Goal: Transaction & Acquisition: Book appointment/travel/reservation

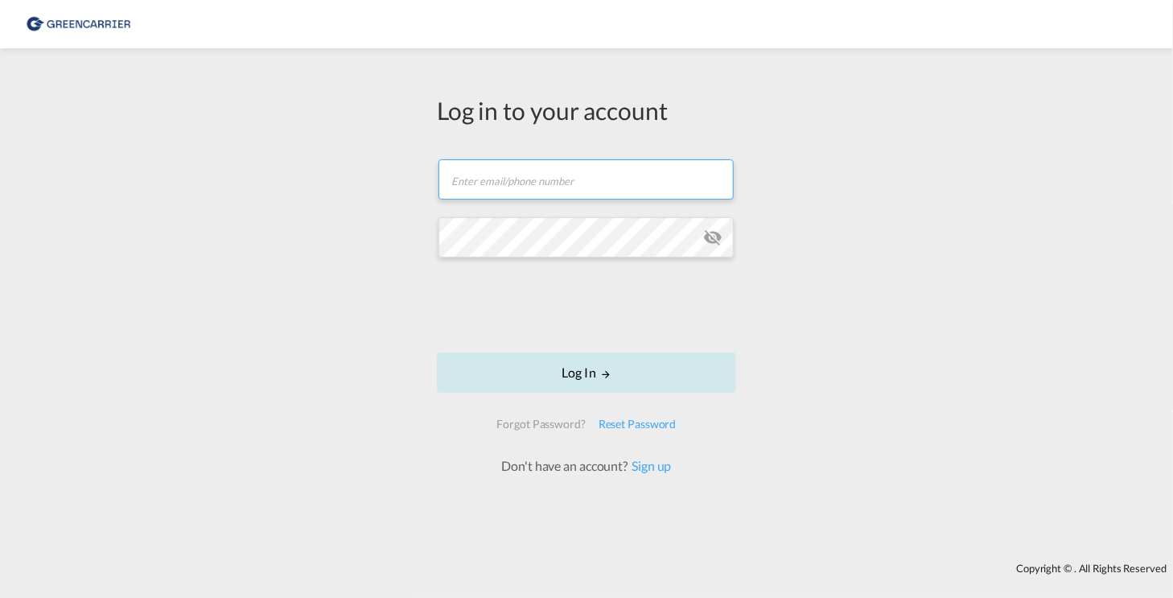
type input "bschaeper@teconja.de"
click at [571, 367] on button "Log In" at bounding box center [586, 372] width 299 height 40
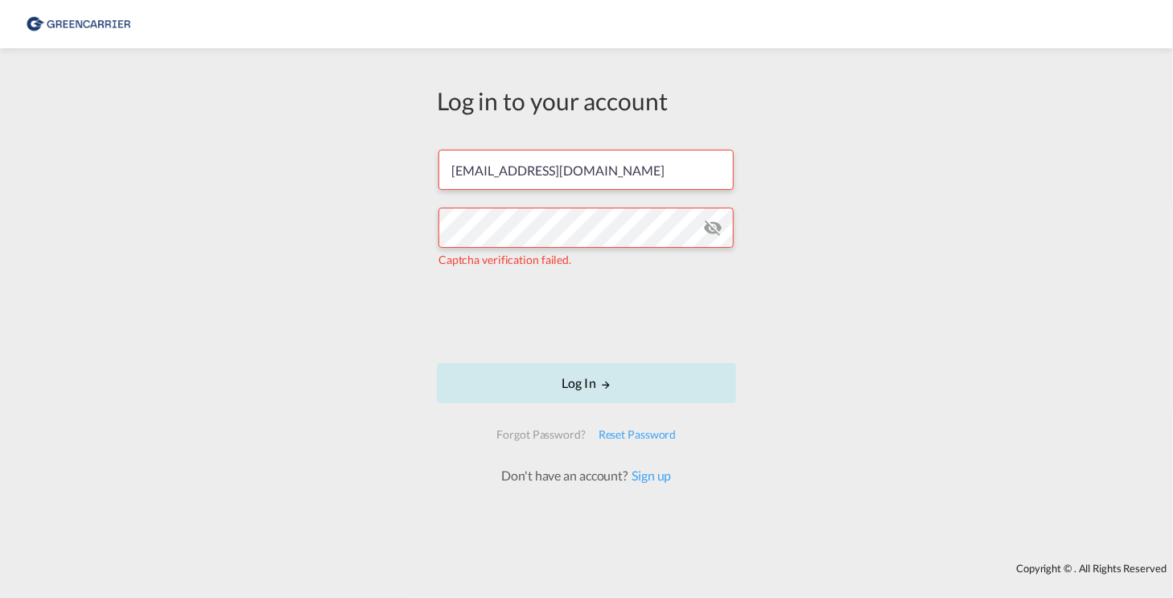
click at [579, 387] on button "Log In" at bounding box center [586, 383] width 299 height 40
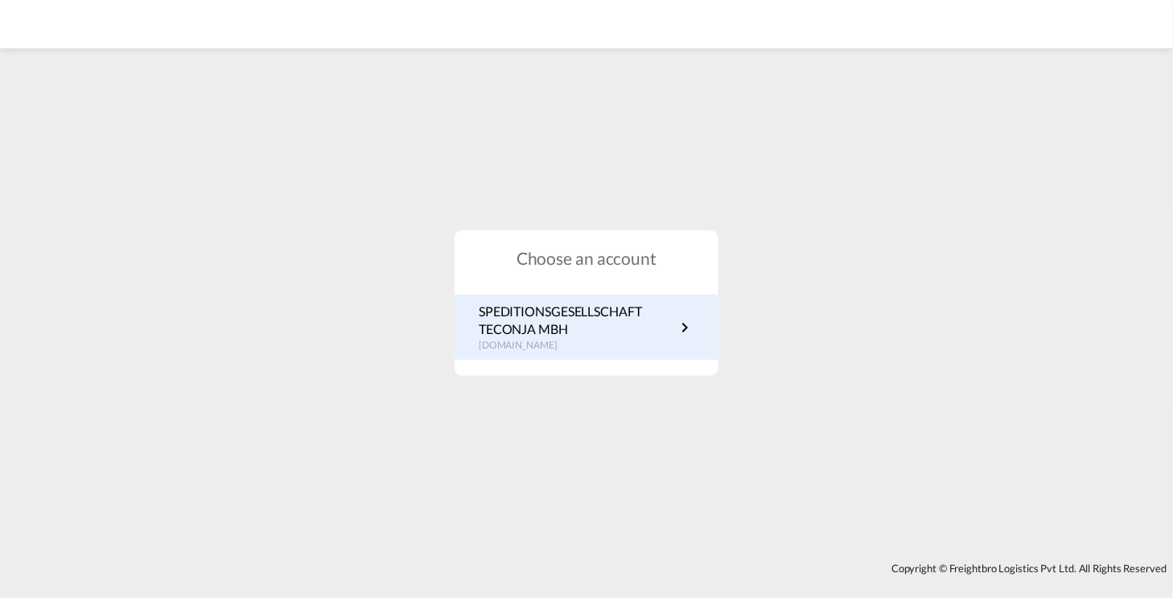
click at [566, 331] on p "SPEDITIONSGESELLSCHAFT TECONJA MBH" at bounding box center [577, 321] width 196 height 36
click at [550, 304] on p "SPEDITIONSGESELLSCHAFT TECONJA MBH" at bounding box center [577, 321] width 196 height 36
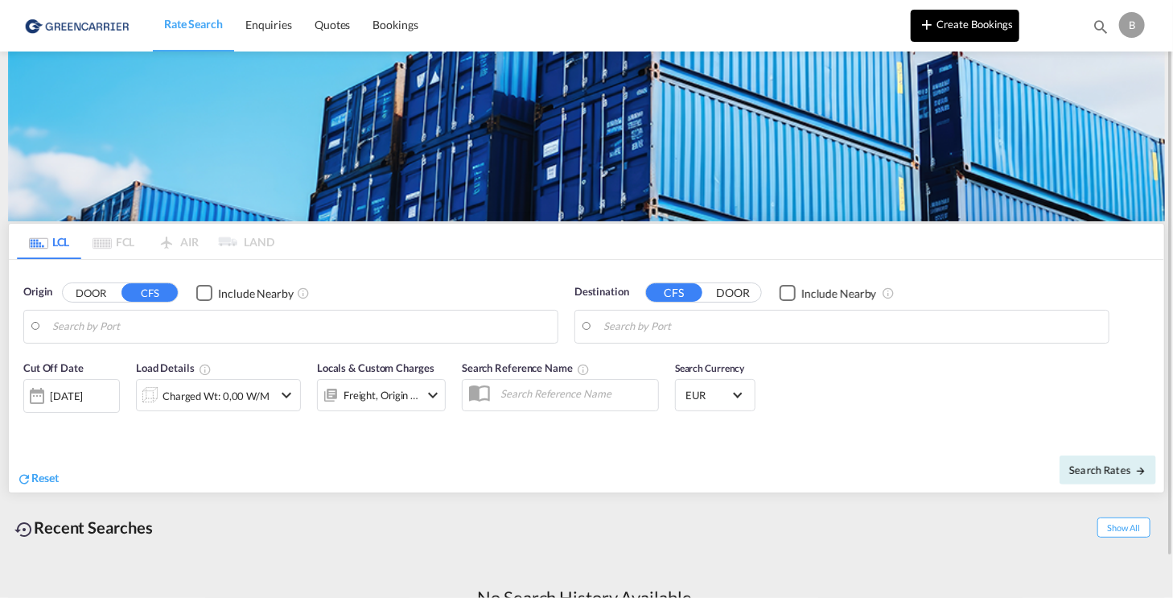
click at [983, 18] on button "Create Bookings" at bounding box center [965, 26] width 109 height 32
click at [203, 327] on input "Search by Port" at bounding box center [300, 327] width 497 height 24
click at [193, 324] on input "Search by Port" at bounding box center [300, 327] width 497 height 24
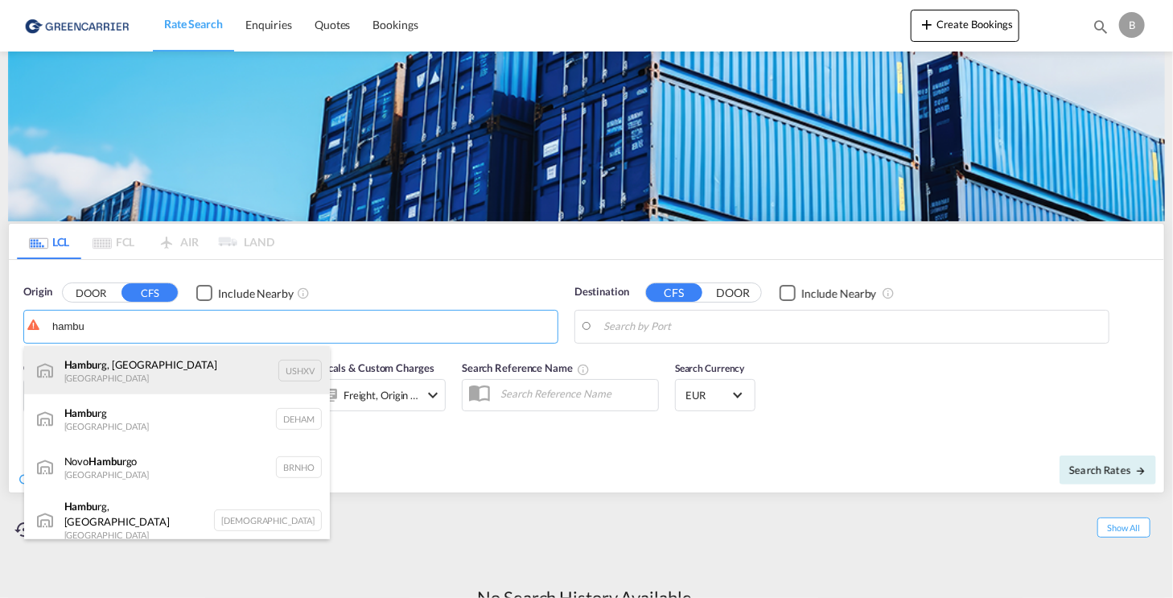
click at [126, 365] on div "Hambu rg, MI United States USHXV" at bounding box center [177, 370] width 306 height 48
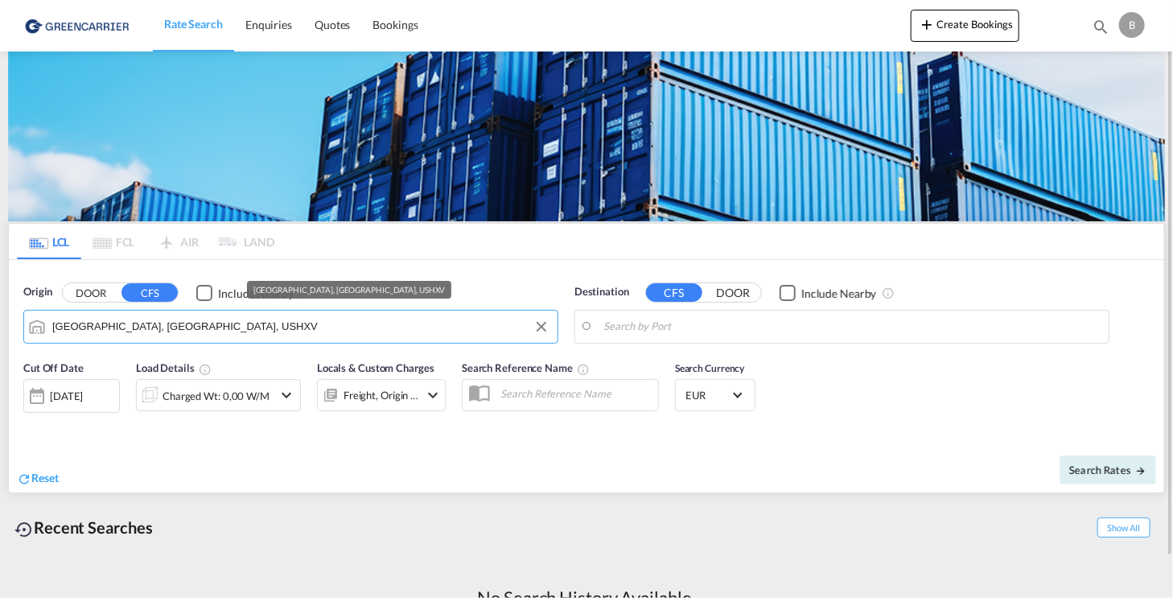
click at [120, 324] on input "Hamburg, MI, USHXV" at bounding box center [300, 327] width 497 height 24
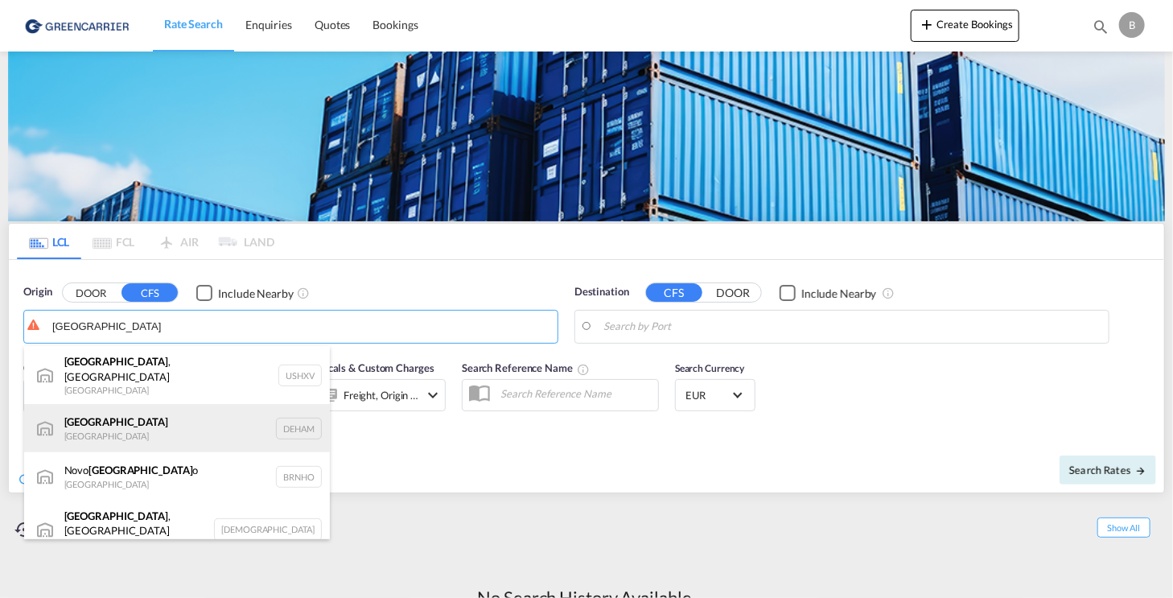
click at [103, 425] on div "Hamburg Germany DEHAM" at bounding box center [177, 428] width 306 height 48
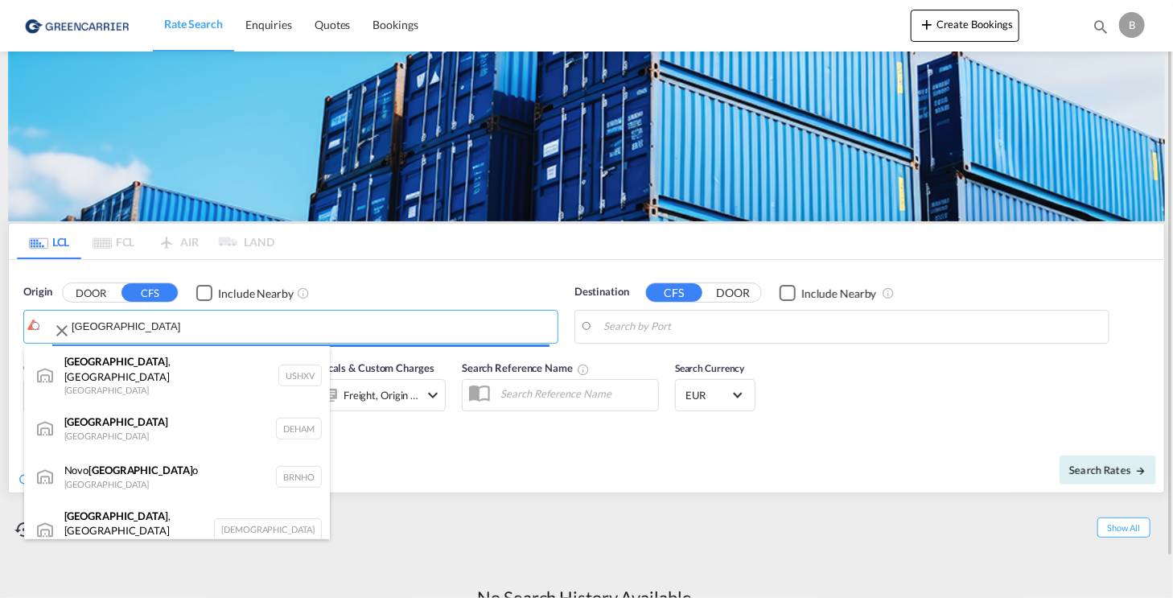
type input "Hamburg, DEHAM"
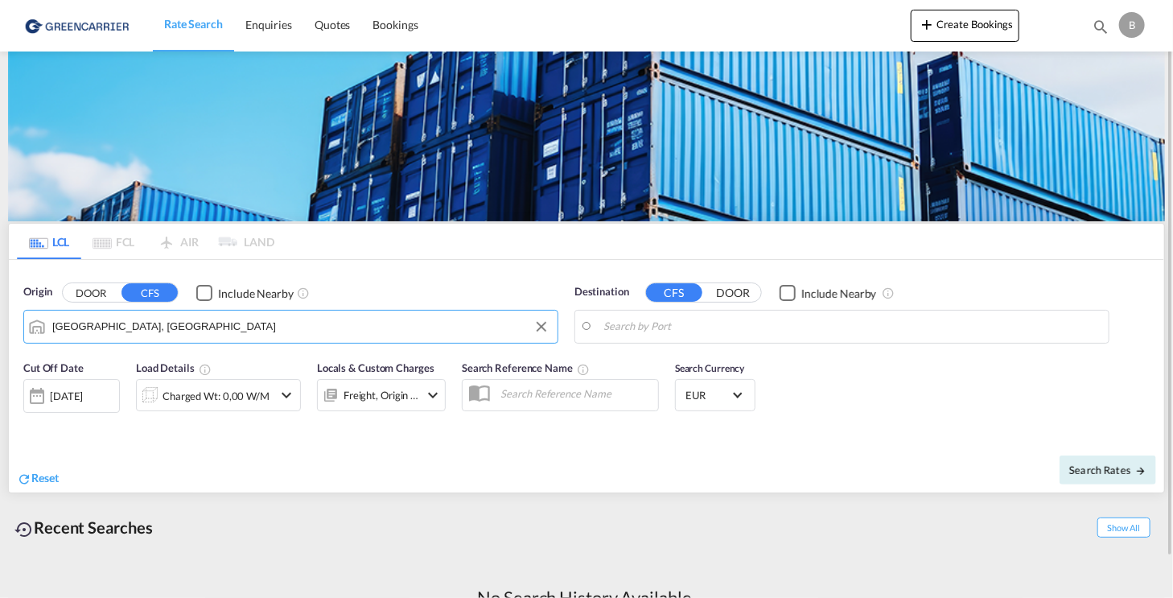
click at [718, 332] on input "Search by Port" at bounding box center [852, 327] width 497 height 24
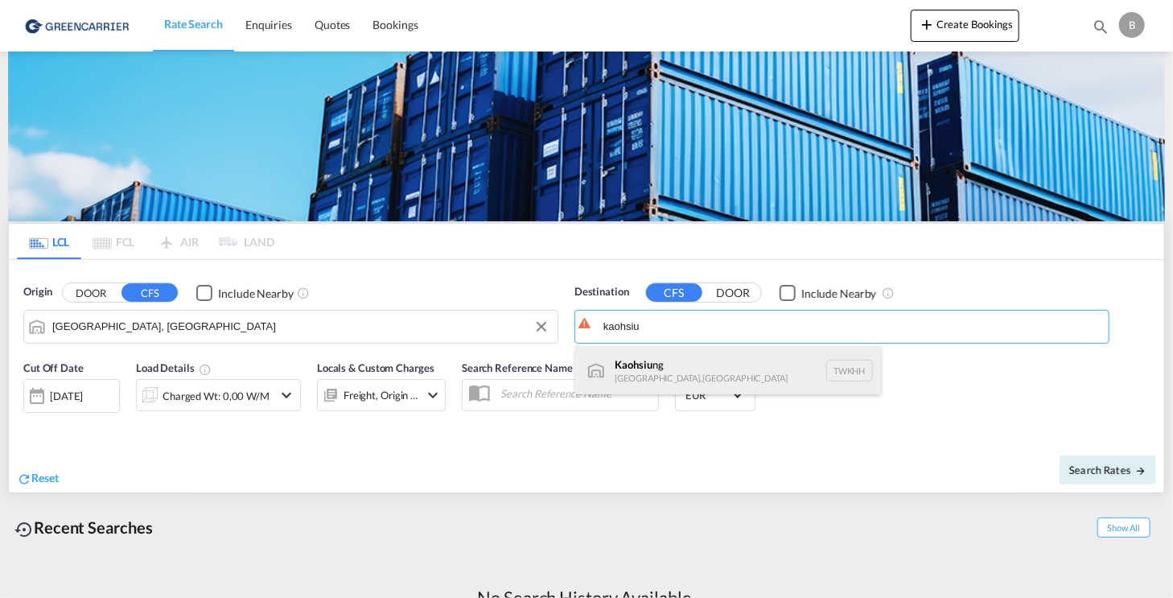
click at [663, 366] on div "Kaohsiu ng Taiwan, Province of China TWKHH" at bounding box center [728, 370] width 306 height 48
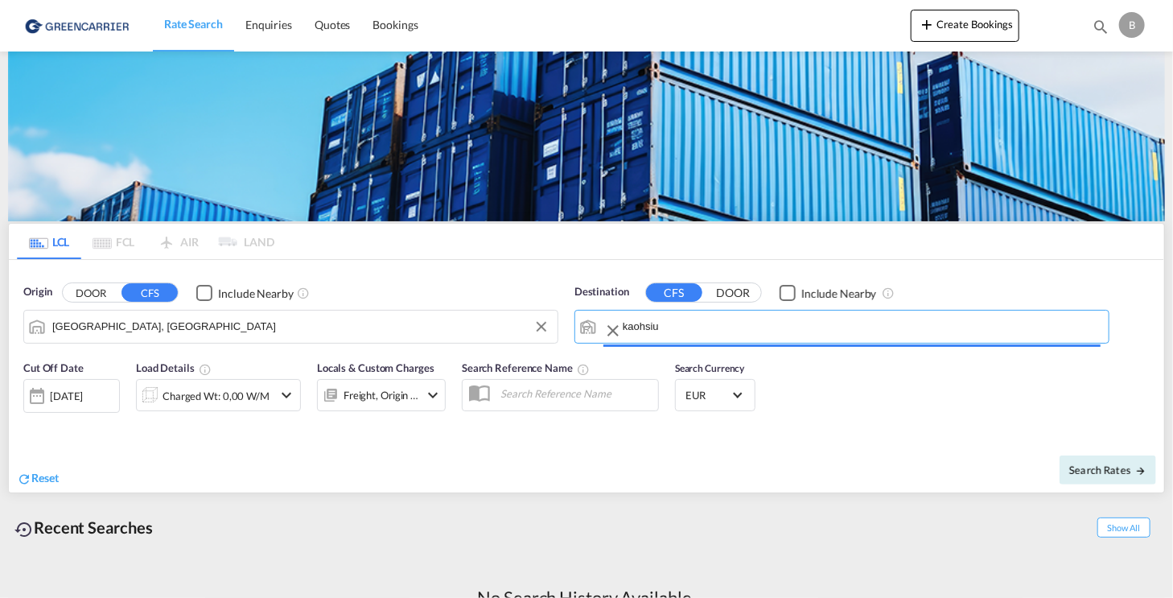
type input "Kaohsiung, TWKHH"
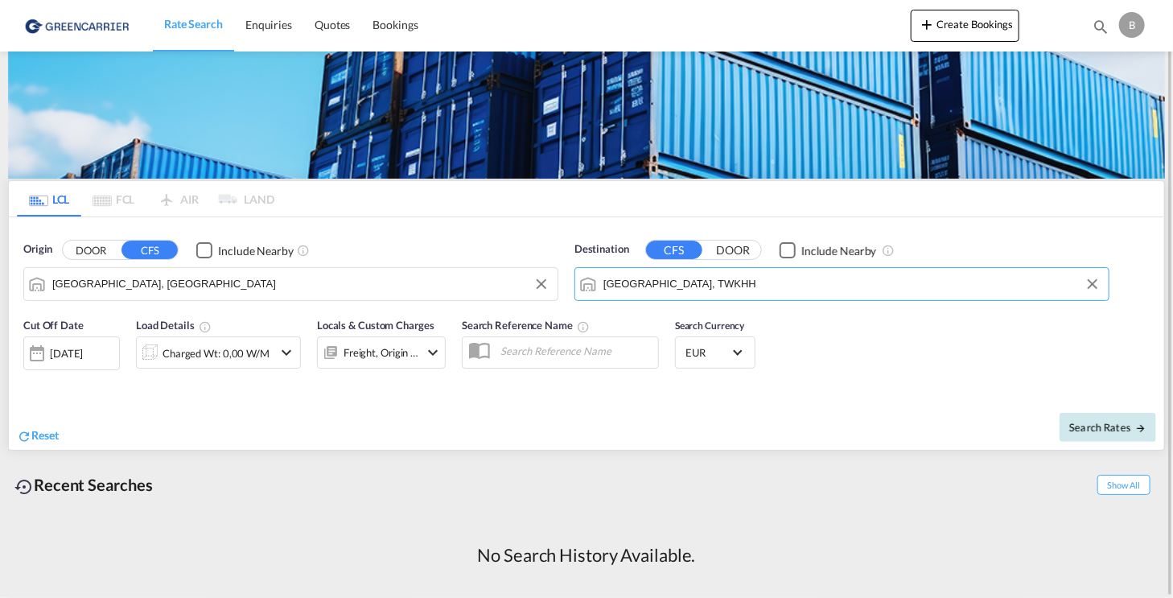
click at [1135, 418] on button "Search Rates" at bounding box center [1108, 427] width 97 height 29
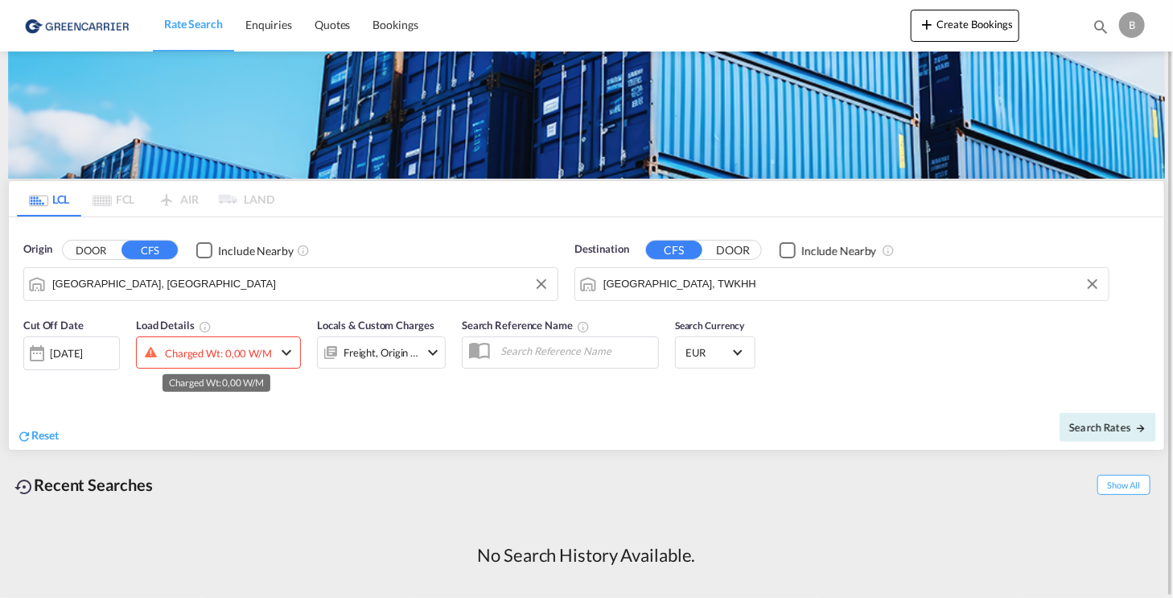
click at [216, 348] on div "Charged Wt: 0,00 W/M" at bounding box center [218, 353] width 107 height 23
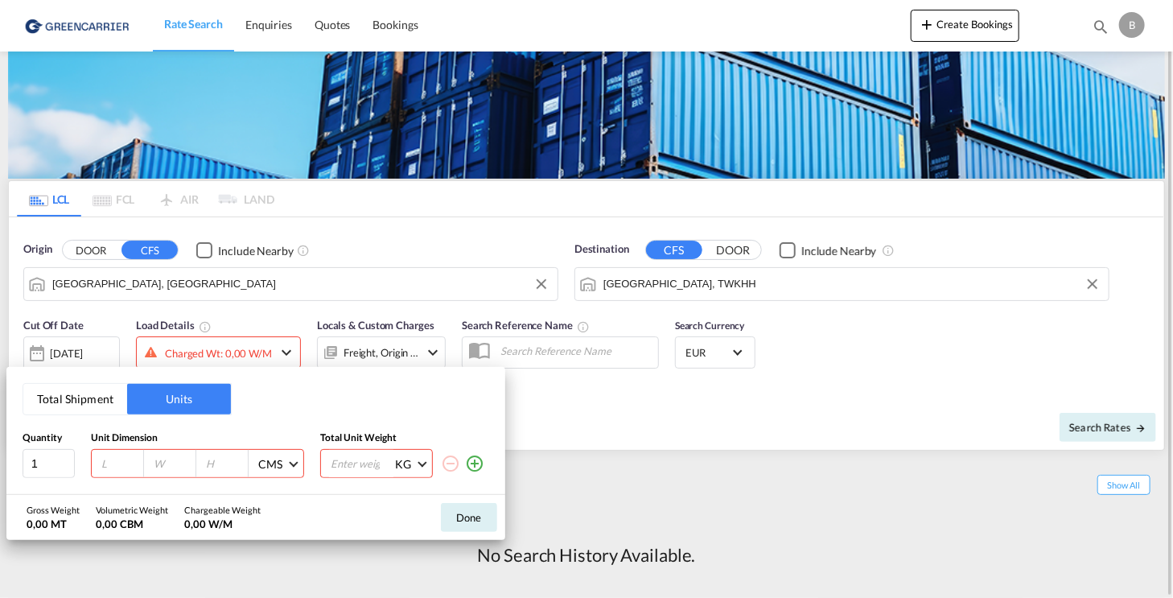
click at [478, 516] on button "Done" at bounding box center [469, 517] width 56 height 29
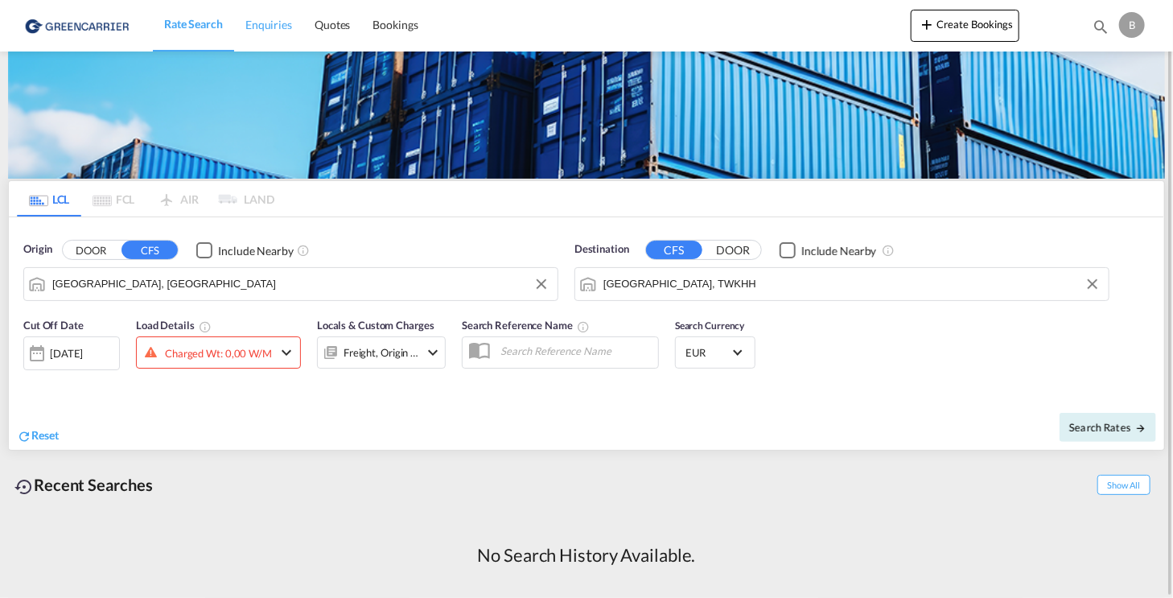
click at [261, 23] on span "Enquiries" at bounding box center [268, 25] width 47 height 14
